Goal: Navigation & Orientation: Find specific page/section

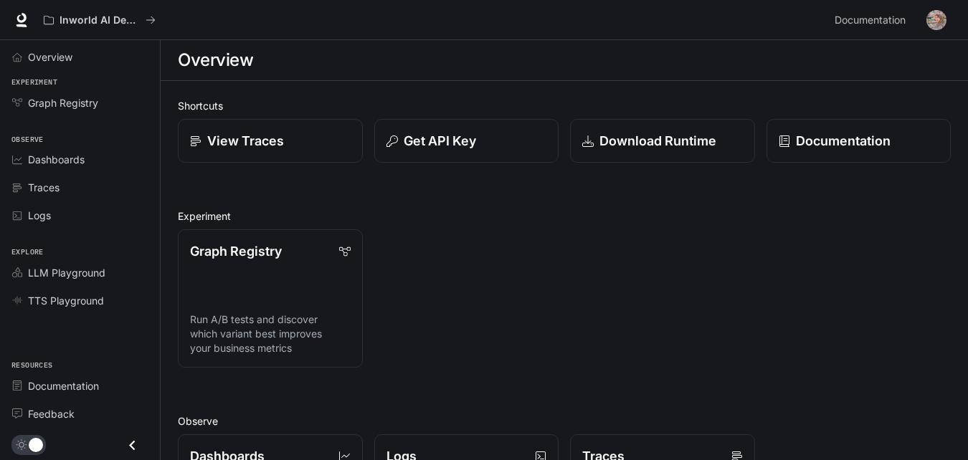
click at [684, 382] on div "Shortcuts View Traces Get API Key Download Runtime Documentation Experiment Gra…" at bounding box center [564, 438] width 773 height 680
click at [836, 278] on div "Graph Registry Run A/B tests and discover which variant best improves your busi…" at bounding box center [558, 293] width 785 height 150
drag, startPoint x: 882, startPoint y: 254, endPoint x: 876, endPoint y: 265, distance: 11.9
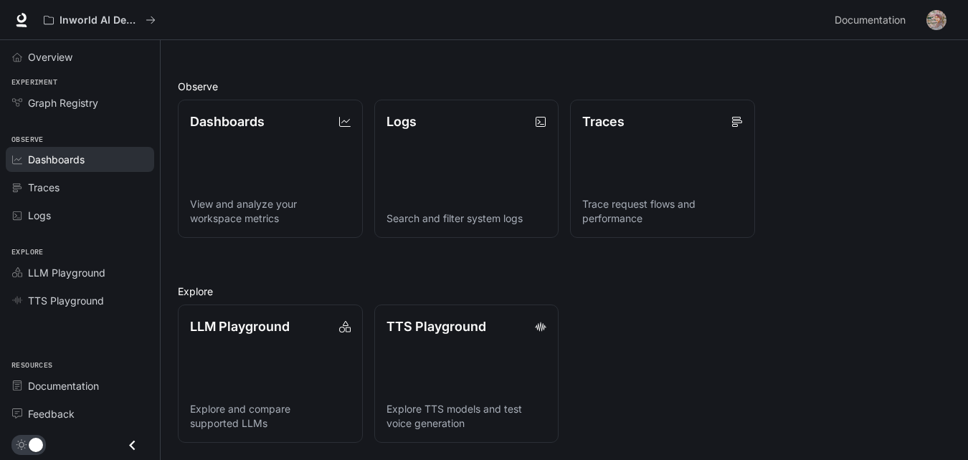
click at [68, 164] on span "Dashboards" at bounding box center [56, 159] width 57 height 15
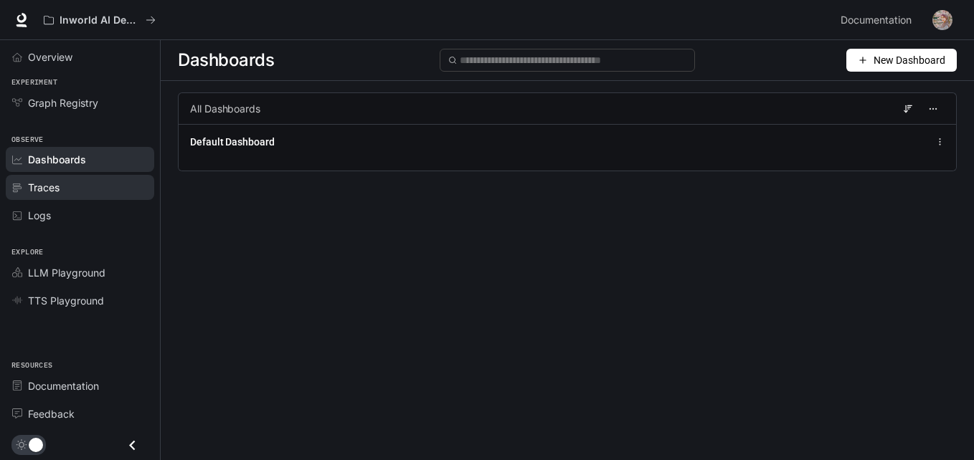
click at [56, 191] on span "Traces" at bounding box center [44, 187] width 32 height 15
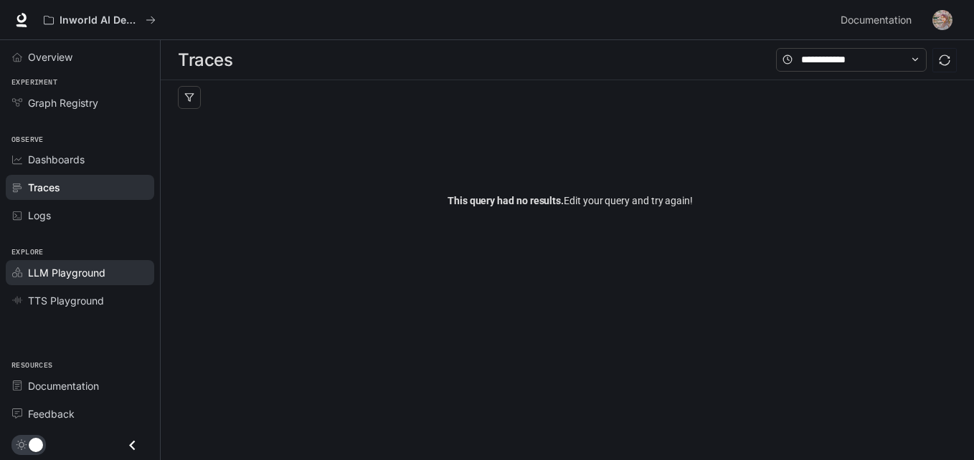
click at [65, 266] on span "LLM Playground" at bounding box center [66, 272] width 77 height 15
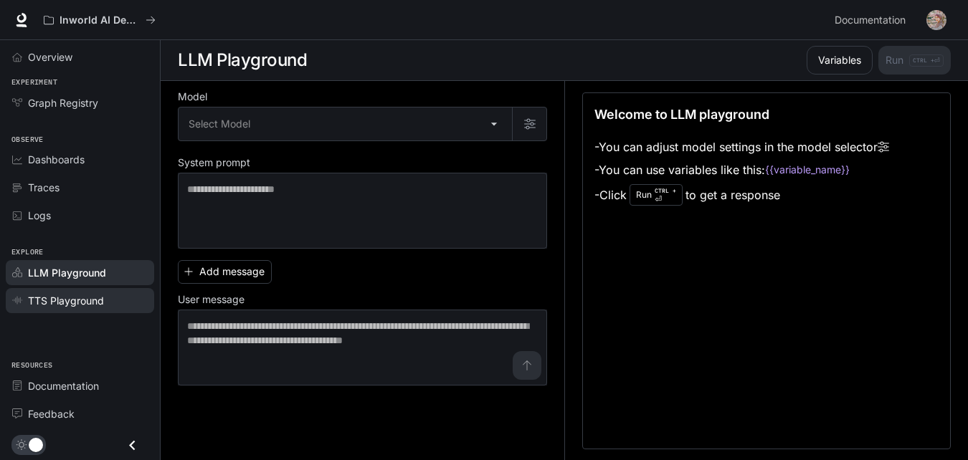
click at [98, 298] on span "TTS Playground" at bounding box center [66, 300] width 76 height 15
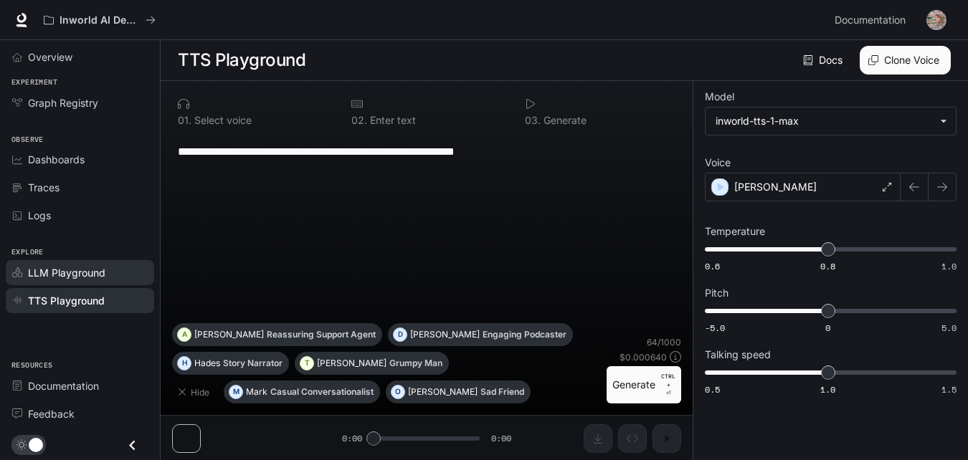
click at [38, 274] on span "LLM Playground" at bounding box center [66, 272] width 77 height 15
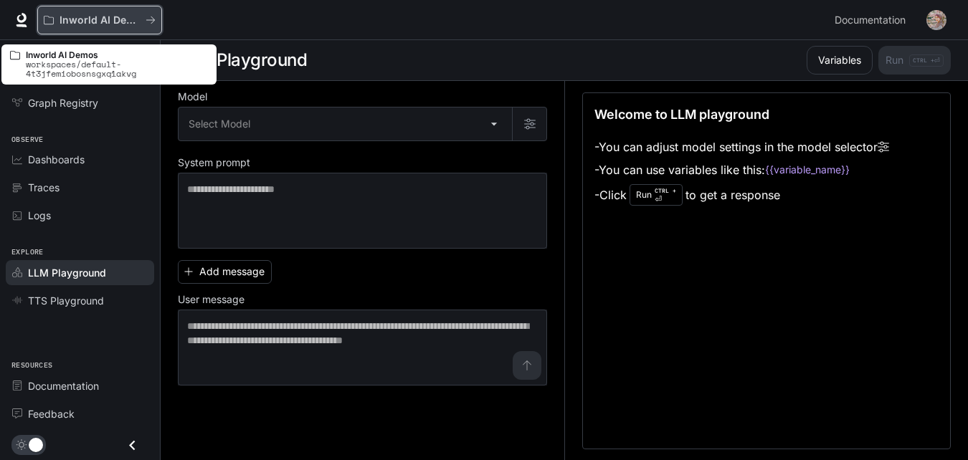
click at [95, 22] on p "Inworld AI Demos" at bounding box center [100, 20] width 80 height 12
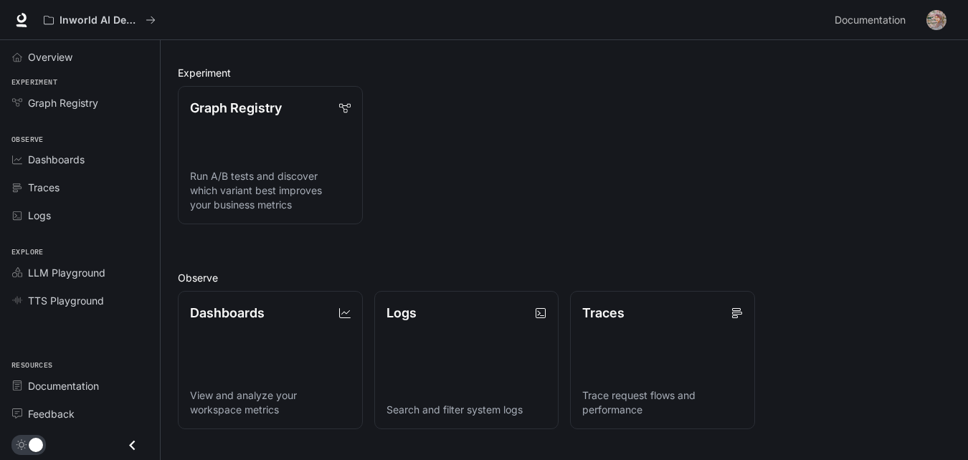
scroll to position [335, 0]
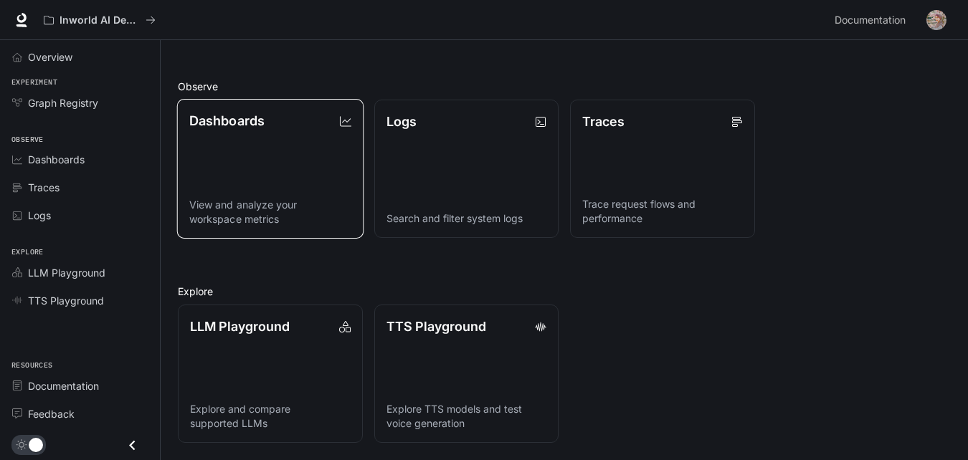
click at [309, 163] on link "Dashboards View and analyze your workspace metrics" at bounding box center [270, 169] width 186 height 140
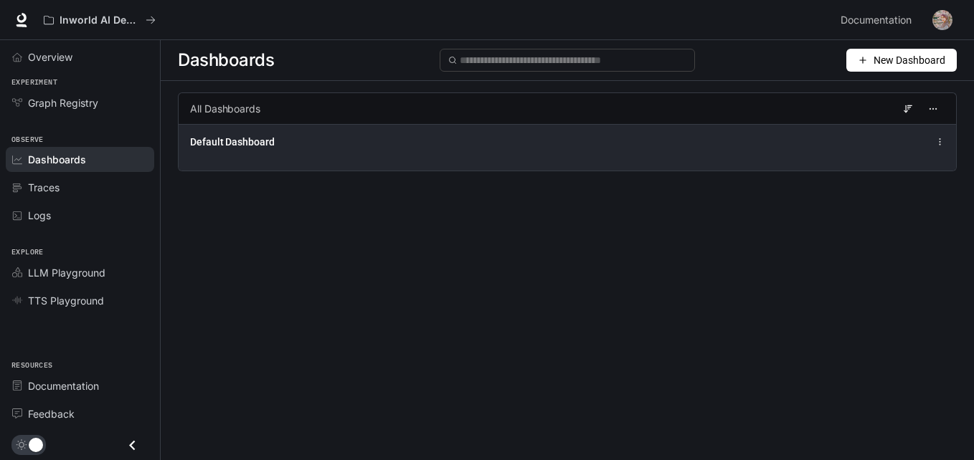
click at [252, 146] on span "Default Dashboard" at bounding box center [232, 142] width 85 height 14
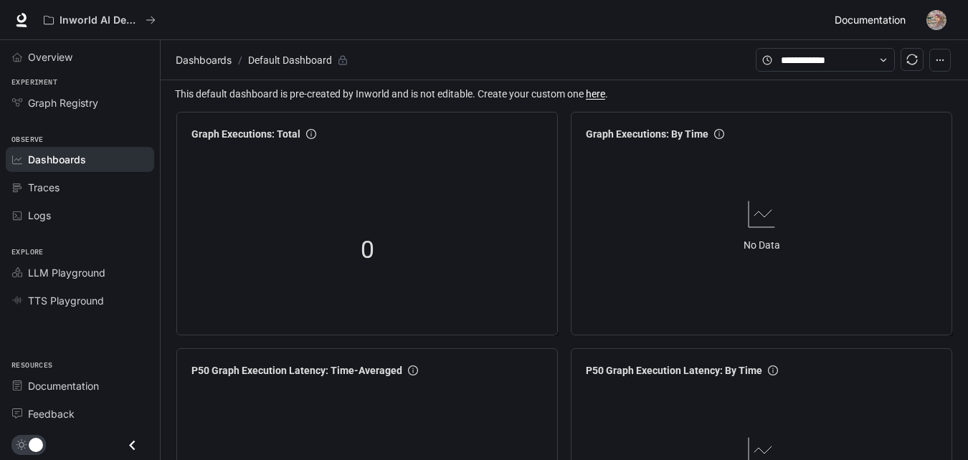
click at [858, 21] on span "Documentation" at bounding box center [870, 20] width 71 height 18
